Goal: Information Seeking & Learning: Learn about a topic

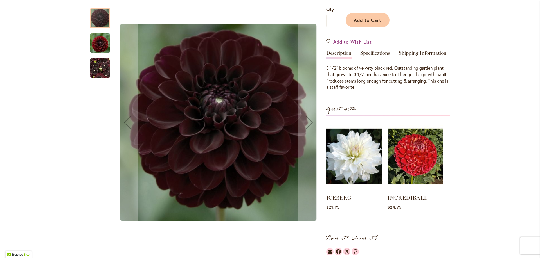
scroll to position [114, 0]
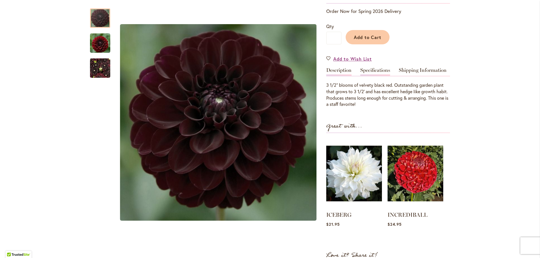
click at [373, 73] on link "Specifications" at bounding box center [375, 72] width 30 height 8
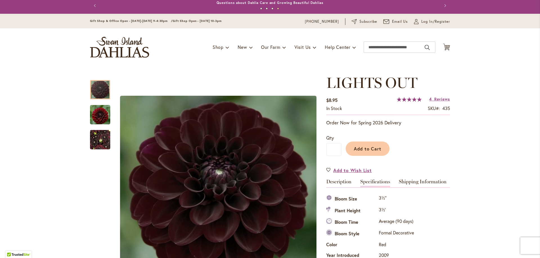
scroll to position [2, 0]
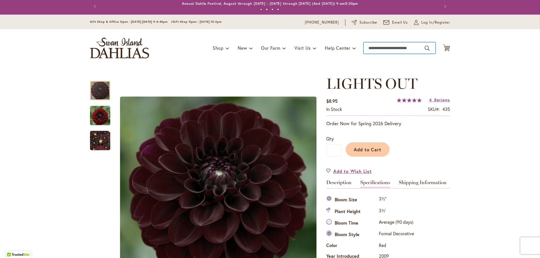
click at [380, 46] on input "Search" at bounding box center [400, 47] width 72 height 11
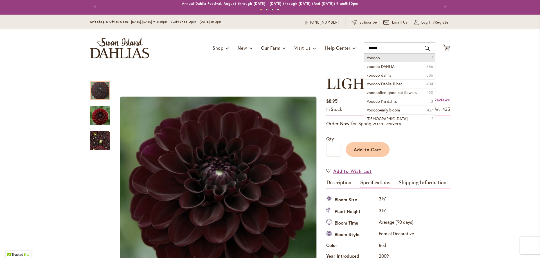
click at [382, 60] on li "Voodoo 2" at bounding box center [399, 58] width 71 height 8
type input "******"
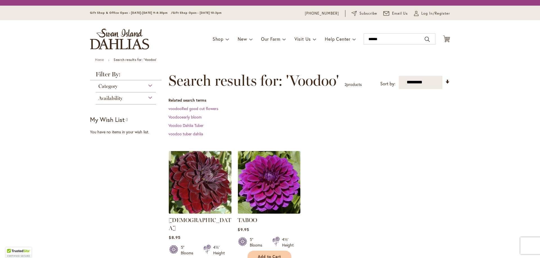
drag, startPoint x: 206, startPoint y: 177, endPoint x: 220, endPoint y: 173, distance: 15.4
click at [206, 177] on img at bounding box center [200, 183] width 66 height 66
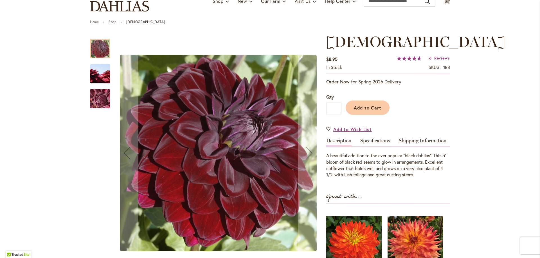
scroll to position [56, 0]
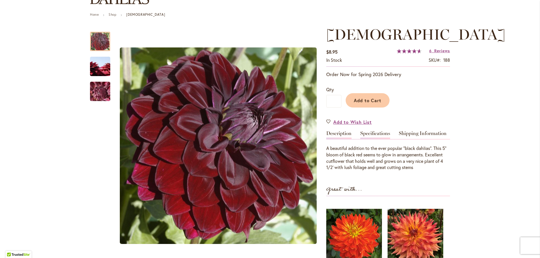
click at [370, 134] on link "Specifications" at bounding box center [375, 135] width 30 height 8
